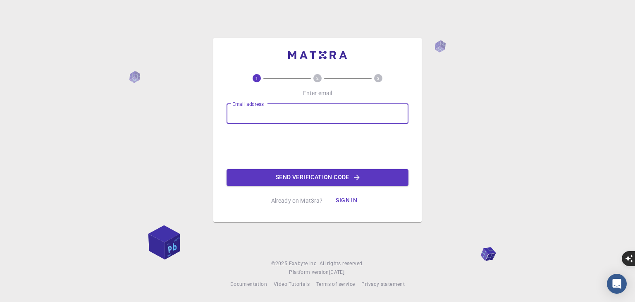
type input "[PERSON_NAME][EMAIL_ADDRESS][DOMAIN_NAME]"
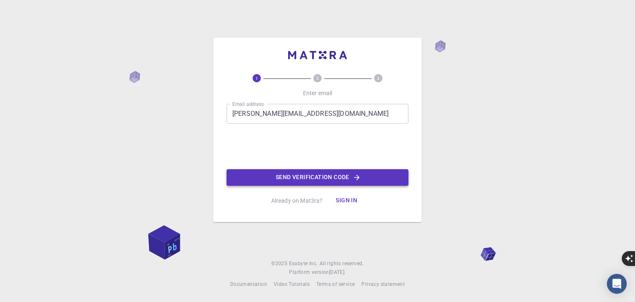
click at [348, 180] on button "Send verification code" at bounding box center [317, 177] width 182 height 17
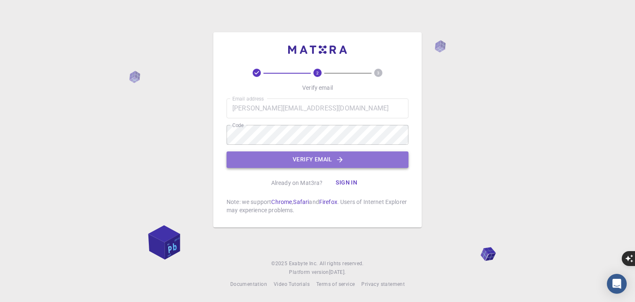
click at [307, 157] on button "Verify email" at bounding box center [317, 159] width 182 height 17
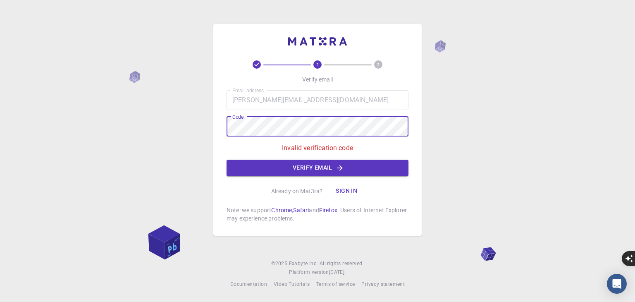
click at [208, 128] on div "2 3 Verify email Email address [PERSON_NAME][EMAIL_ADDRESS][DOMAIN_NAME] Email …" at bounding box center [317, 151] width 635 height 302
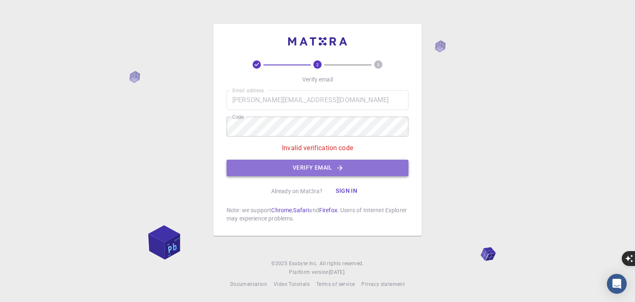
click at [317, 164] on button "Verify email" at bounding box center [317, 167] width 182 height 17
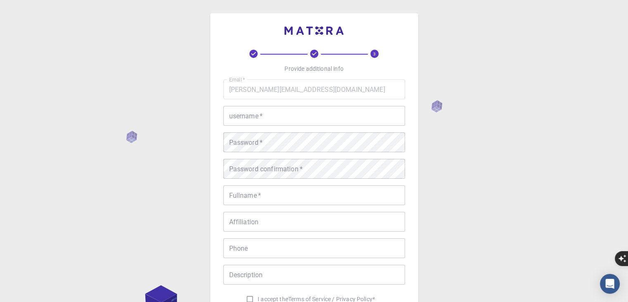
click at [284, 114] on input "username   *" at bounding box center [314, 116] width 182 height 20
type input "Y"
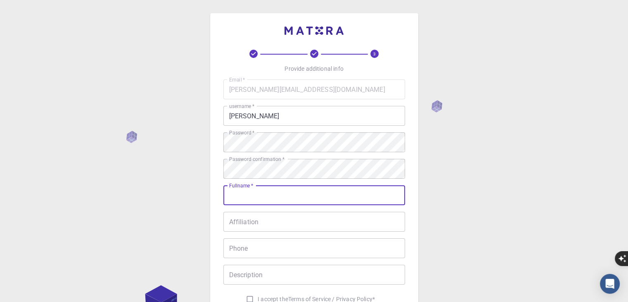
click at [242, 194] on input "Fullname   *" at bounding box center [314, 195] width 182 height 20
click at [242, 121] on input "[PERSON_NAME]" at bounding box center [314, 116] width 182 height 20
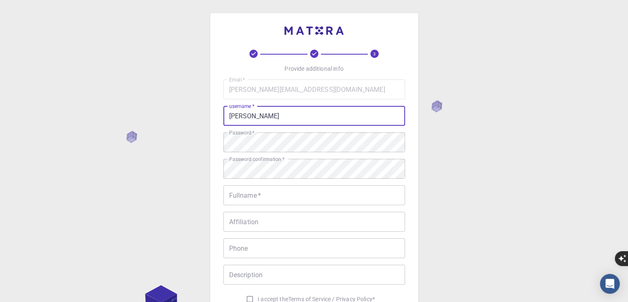
drag, startPoint x: 295, startPoint y: 114, endPoint x: 191, endPoint y: 113, distance: 104.1
click at [191, 113] on div "3 Provide additional info Email   * [PERSON_NAME][EMAIL_ADDRESS][DOMAIN_NAME] E…" at bounding box center [314, 211] width 628 height 422
type input "raji_vivek2002"
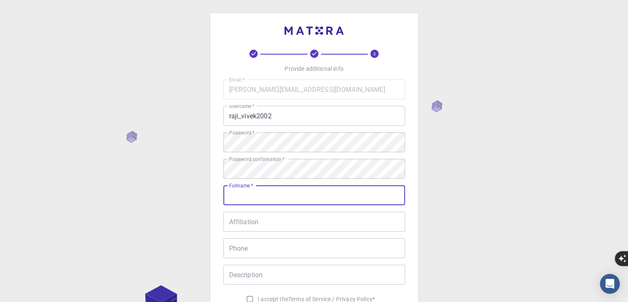
click at [258, 193] on input "Fullname   *" at bounding box center [314, 195] width 182 height 20
type input "[PERSON_NAME] N"
click at [248, 221] on input "Affiliation" at bounding box center [314, 222] width 182 height 20
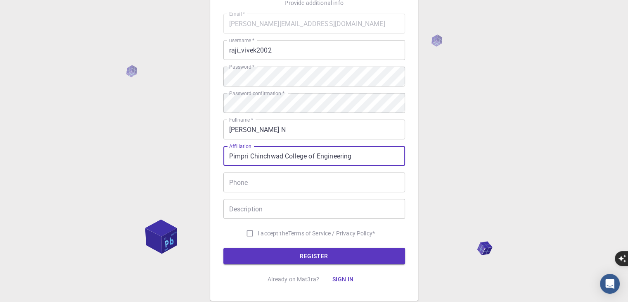
scroll to position [83, 0]
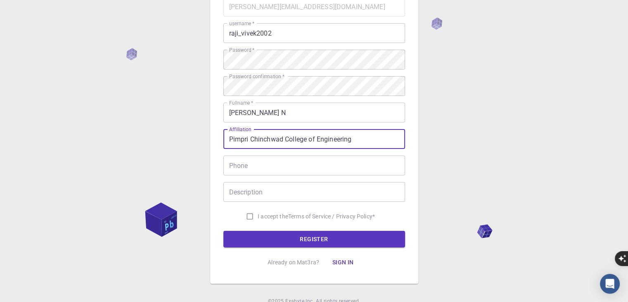
type input "Pimpri Chinchwad College of Engineering"
click at [265, 162] on input "Phone" at bounding box center [314, 165] width 182 height 20
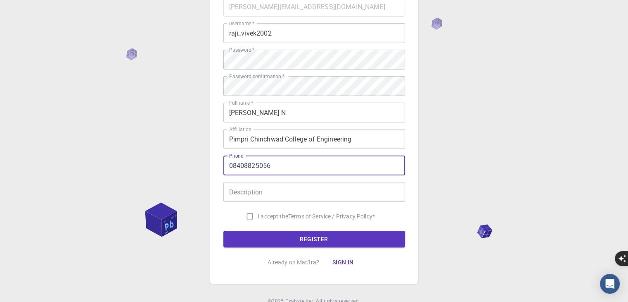
click at [232, 164] on input "08408825056" at bounding box center [314, 165] width 182 height 20
type input "[PHONE_NUMBER]"
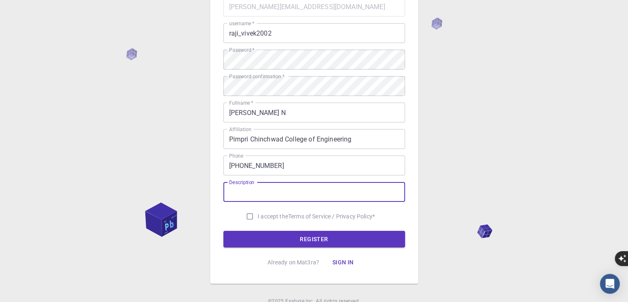
click at [248, 193] on input "Description" at bounding box center [314, 192] width 182 height 20
type input "Professor"
click at [245, 221] on input "I accept the Terms of Service / Privacy Policy *" at bounding box center [250, 216] width 16 height 16
checkbox input "true"
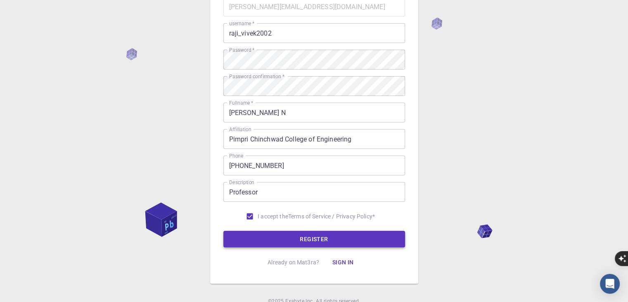
click at [308, 241] on button "REGISTER" at bounding box center [314, 239] width 182 height 17
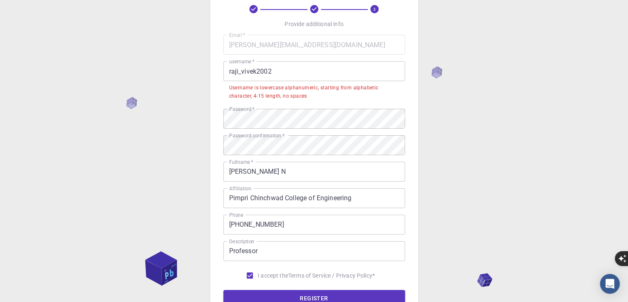
scroll to position [0, 0]
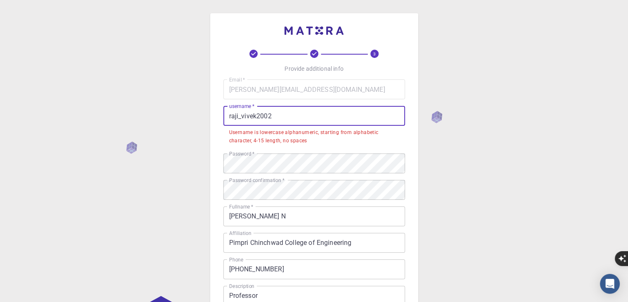
drag, startPoint x: 288, startPoint y: 116, endPoint x: 214, endPoint y: 119, distance: 73.2
click at [214, 119] on div "3 Provide additional info Email   * [PERSON_NAME][EMAIL_ADDRESS][DOMAIN_NAME] E…" at bounding box center [314, 200] width 208 height 374
click at [241, 119] on input "raji_vivek2002" at bounding box center [314, 116] width 182 height 20
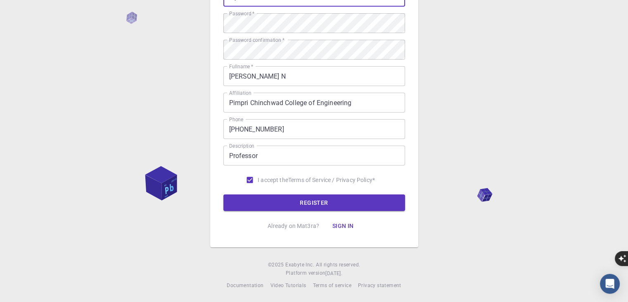
scroll to position [120, 0]
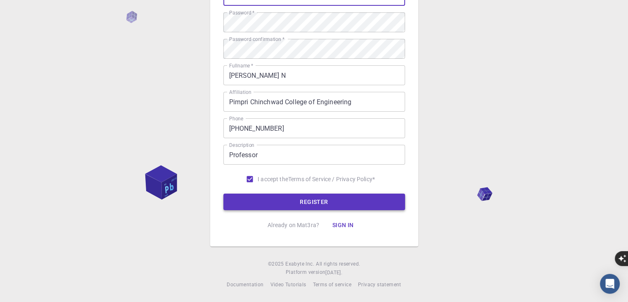
type input "rajivivek2002"
click at [325, 200] on button "REGISTER" at bounding box center [314, 201] width 182 height 17
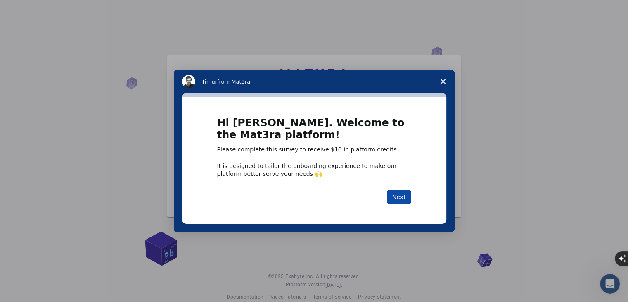
click at [401, 198] on button "Next" at bounding box center [399, 197] width 24 height 14
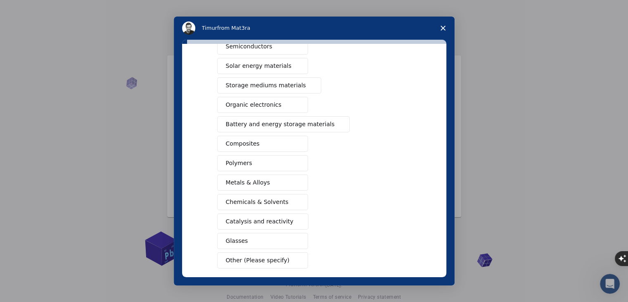
scroll to position [13, 0]
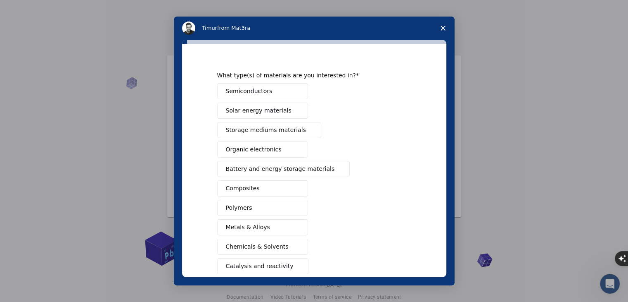
click at [278, 168] on span "Battery and energy storage materials" at bounding box center [280, 168] width 109 height 9
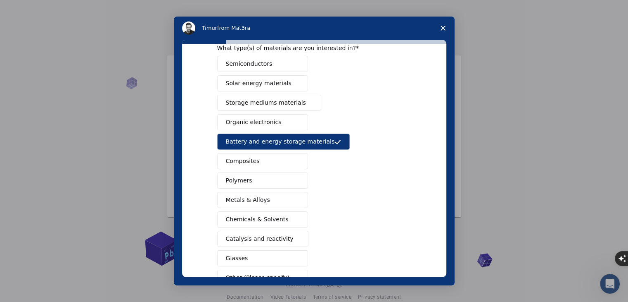
scroll to position [54, 0]
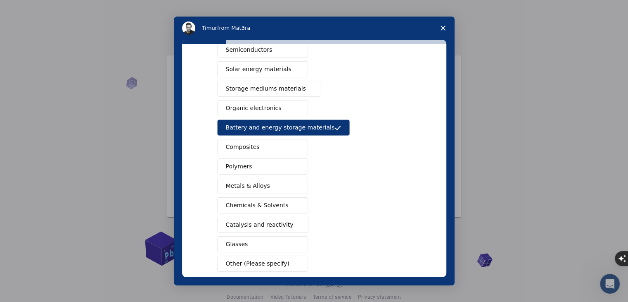
click at [255, 204] on span "Chemicals & Solvents" at bounding box center [257, 205] width 63 height 9
click at [257, 226] on span "Catalysis and reactivity" at bounding box center [260, 224] width 68 height 9
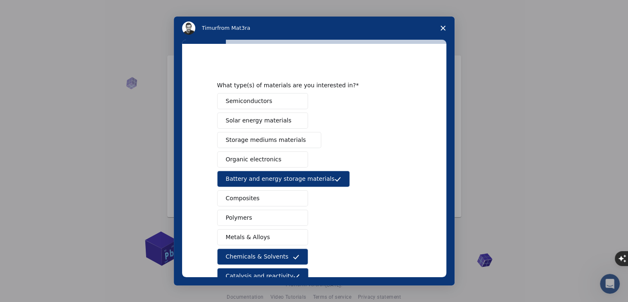
scroll to position [0, 0]
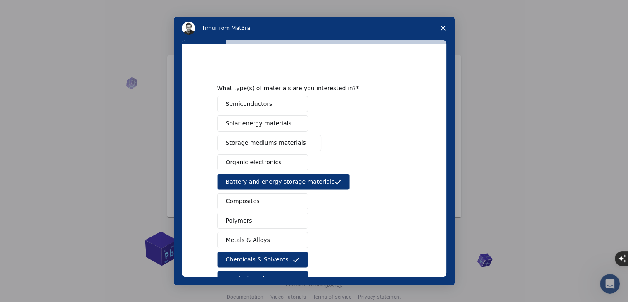
click at [257, 143] on span "Storage mediums materials" at bounding box center [266, 142] width 80 height 9
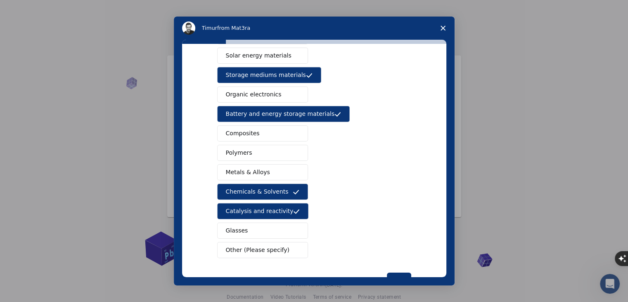
scroll to position [95, 0]
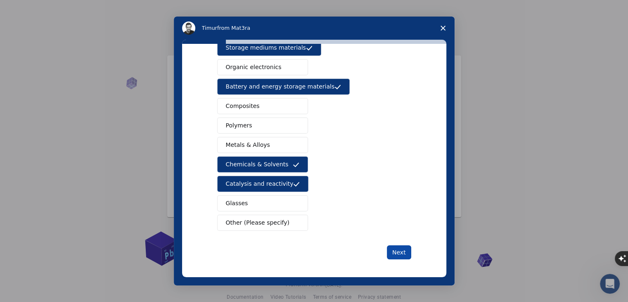
click at [396, 252] on button "Next" at bounding box center [399, 252] width 24 height 14
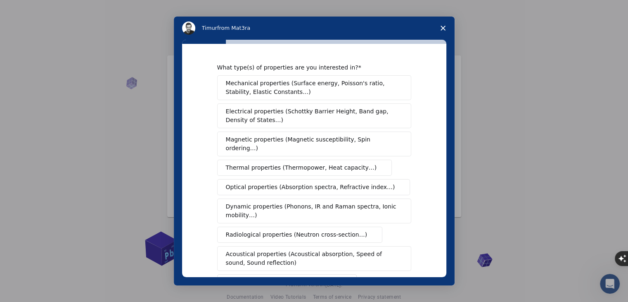
click at [360, 113] on span "Electrical properties (Schottky Barrier Height, Band gap, Density of States…)" at bounding box center [312, 115] width 172 height 17
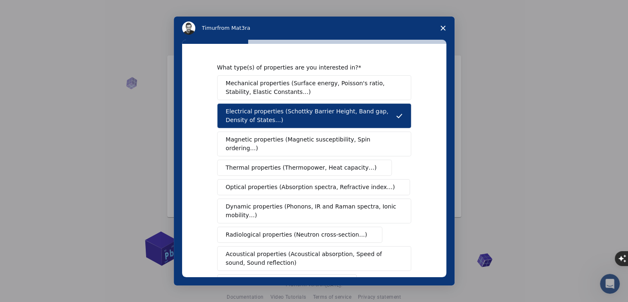
click at [265, 163] on span "Thermal properties (Thermopower, Heat capacity…)" at bounding box center [301, 167] width 151 height 9
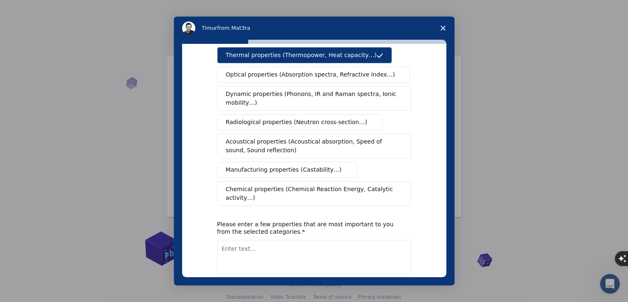
scroll to position [124, 0]
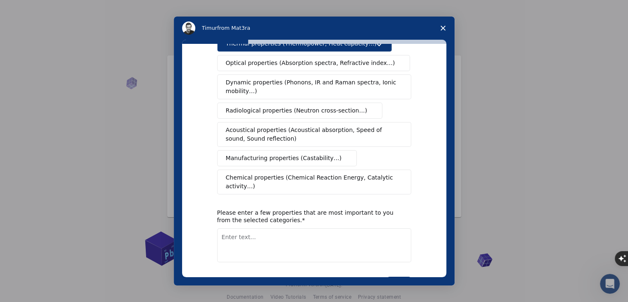
click at [318, 169] on button "Chemical properties (Chemical Reaction Energy, Catalytic activity…)" at bounding box center [314, 181] width 194 height 25
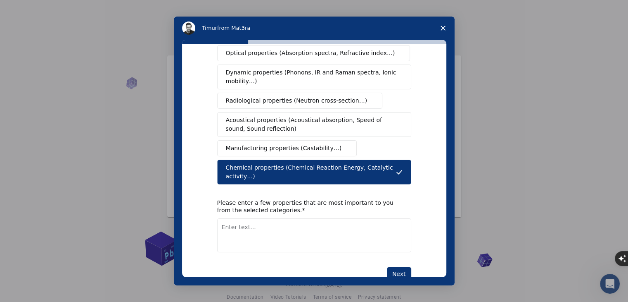
scroll to position [138, 0]
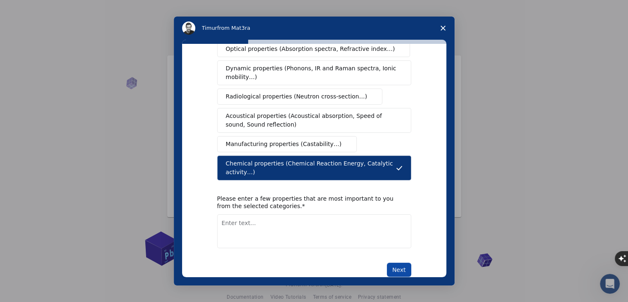
click at [397, 262] on button "Next" at bounding box center [399, 269] width 24 height 14
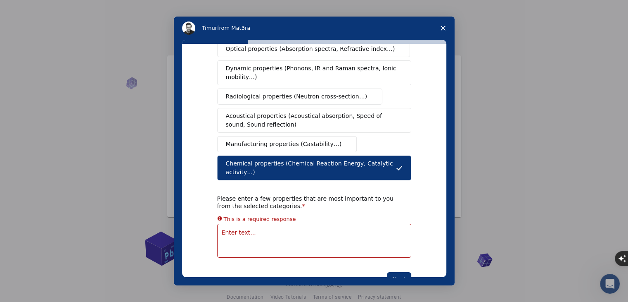
click at [285, 223] on textarea "Enter text..." at bounding box center [314, 240] width 194 height 34
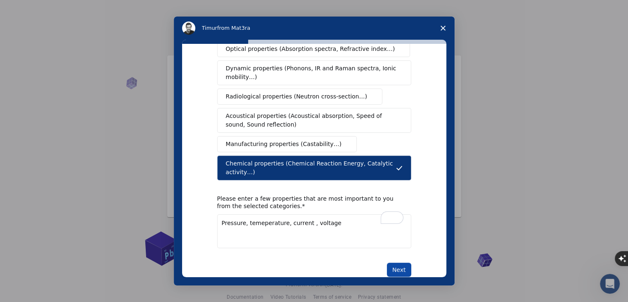
type textarea "Pressure, temeperature, current , voltage"
click at [403, 262] on button "Next" at bounding box center [399, 269] width 24 height 14
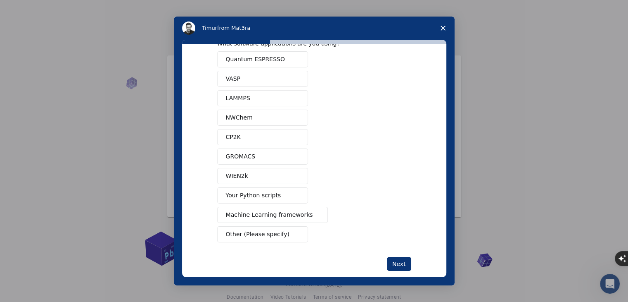
scroll to position [36, 0]
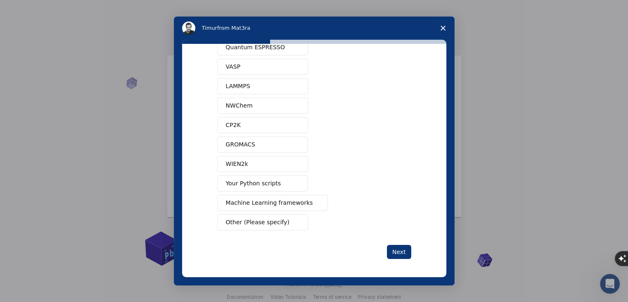
click at [254, 183] on span "Your Python scripts" at bounding box center [253, 183] width 55 height 9
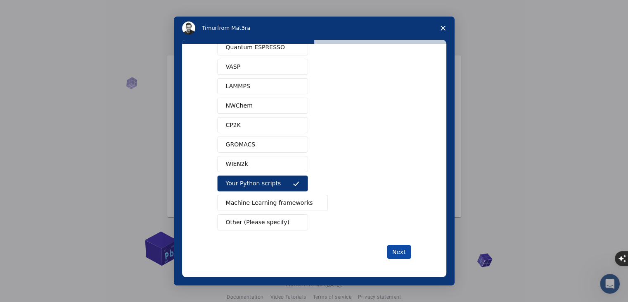
click at [396, 249] on button "Next" at bounding box center [399, 252] width 24 height 14
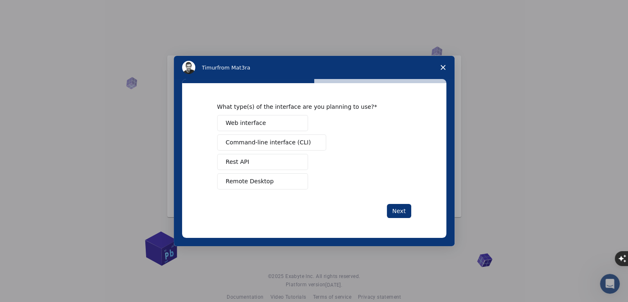
scroll to position [0, 0]
click at [256, 123] on span "Web interface" at bounding box center [246, 123] width 40 height 9
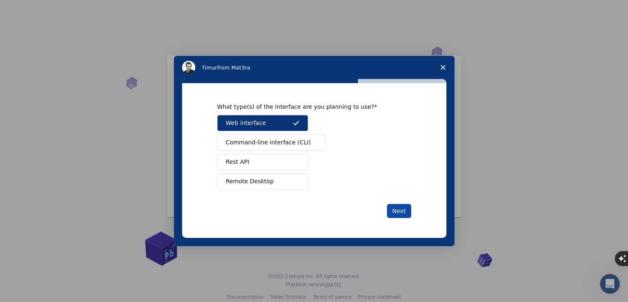
click at [398, 207] on button "Next" at bounding box center [399, 211] width 24 height 14
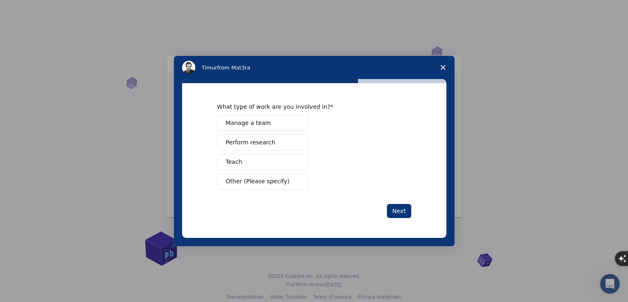
click at [253, 159] on button "Teach" at bounding box center [262, 162] width 91 height 16
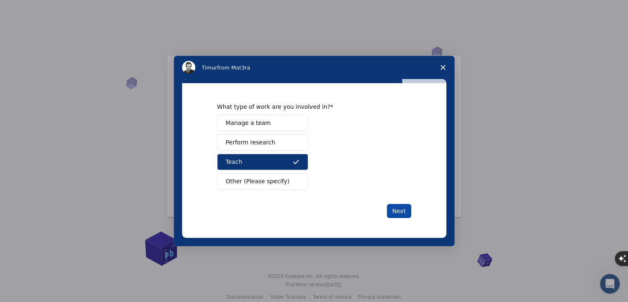
click at [402, 211] on button "Next" at bounding box center [399, 211] width 24 height 14
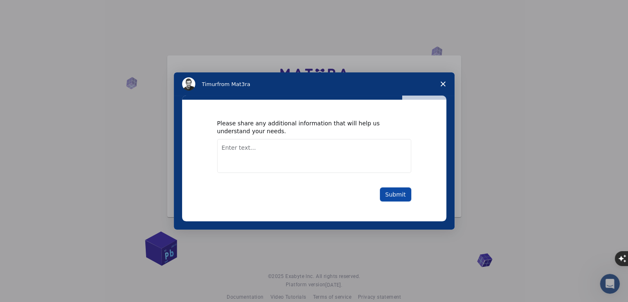
click at [394, 194] on button "Submit" at bounding box center [395, 194] width 31 height 14
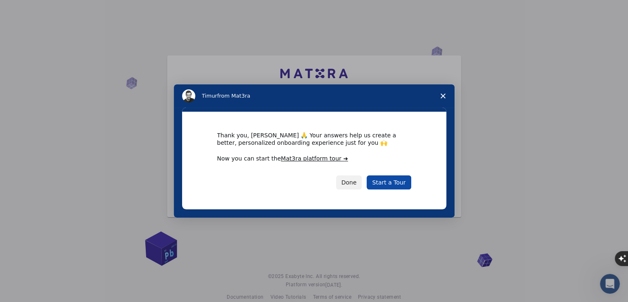
click at [391, 183] on link "Start a Tour" at bounding box center [389, 182] width 44 height 14
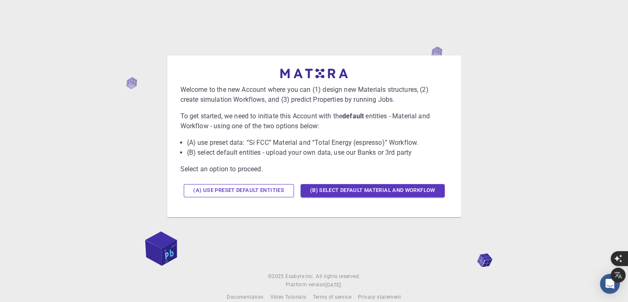
click at [264, 190] on button "(A) Use preset default entities" at bounding box center [239, 190] width 110 height 13
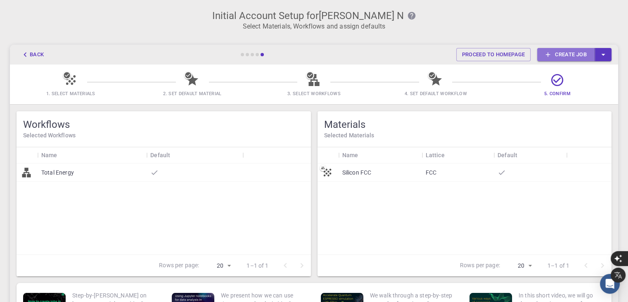
click at [568, 55] on link "Create job" at bounding box center [566, 54] width 58 height 13
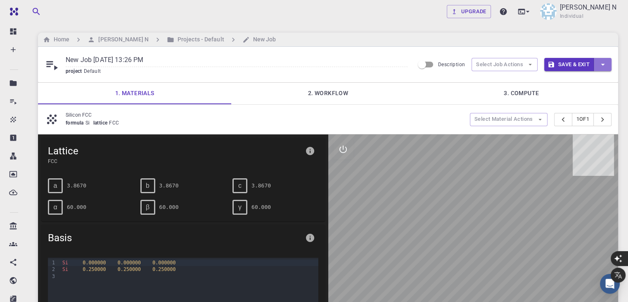
click at [598, 68] on button "button" at bounding box center [602, 64] width 17 height 13
click at [506, 67] on div at bounding box center [314, 151] width 628 height 302
click at [518, 64] on button "Select Job Actions" at bounding box center [505, 64] width 66 height 13
click at [613, 78] on div "New Job Aug 10, 2025, 13:26 PM project Default Description Select Job Actions S…" at bounding box center [328, 65] width 580 height 36
